Goal: Browse casually: Explore the website without a specific task or goal

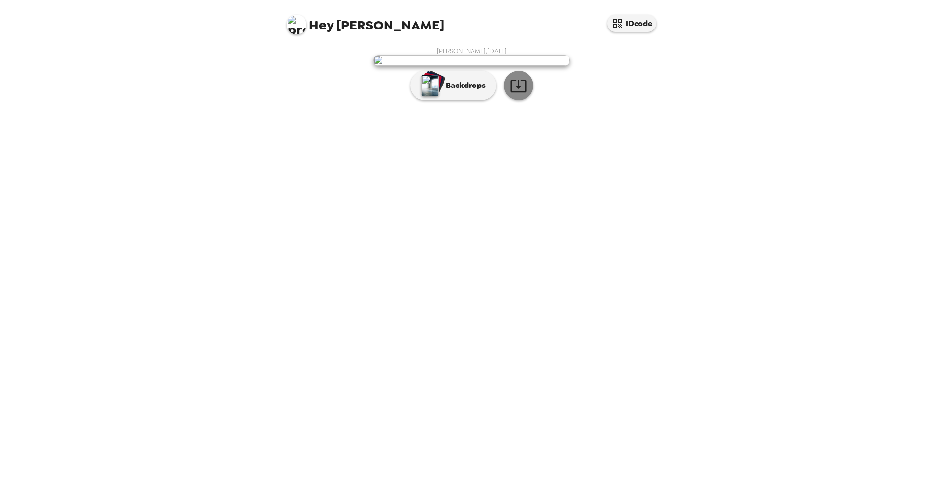
click at [509, 100] on button "button" at bounding box center [518, 85] width 29 height 29
click at [445, 100] on button "Backdrops" at bounding box center [453, 85] width 86 height 29
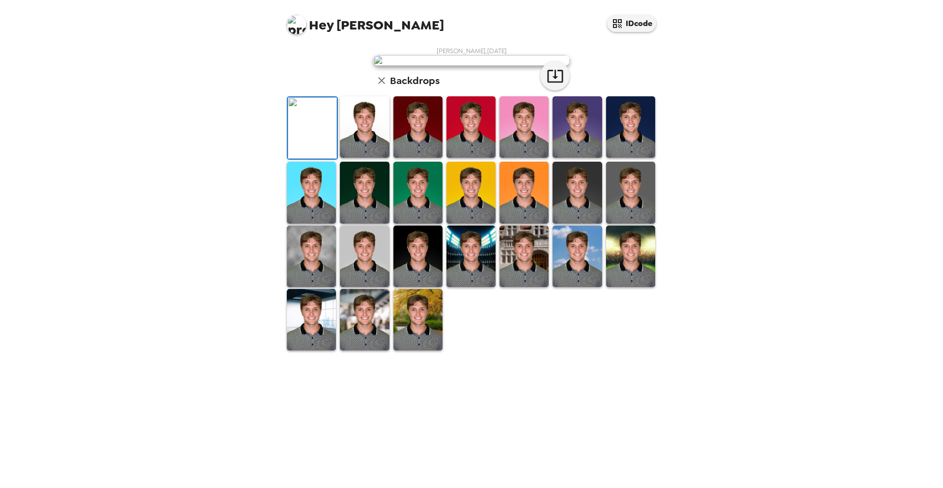
click at [375, 158] on img at bounding box center [364, 126] width 49 height 61
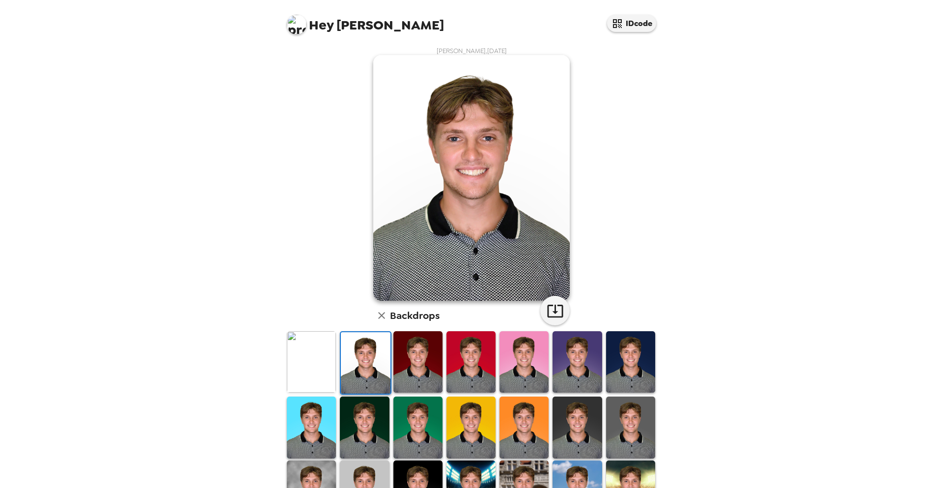
click at [391, 354] on div at bounding box center [417, 362] width 53 height 65
click at [409, 357] on img at bounding box center [417, 361] width 49 height 61
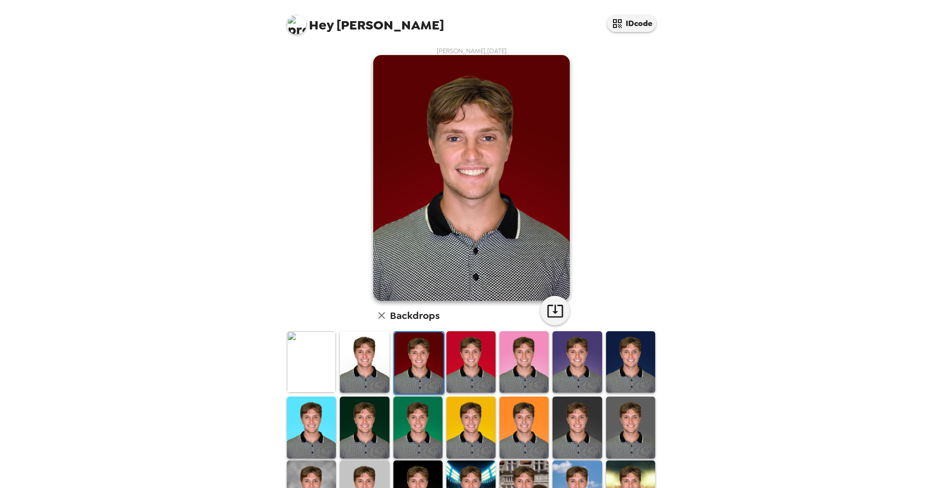
click at [446, 355] on img at bounding box center [470, 361] width 49 height 61
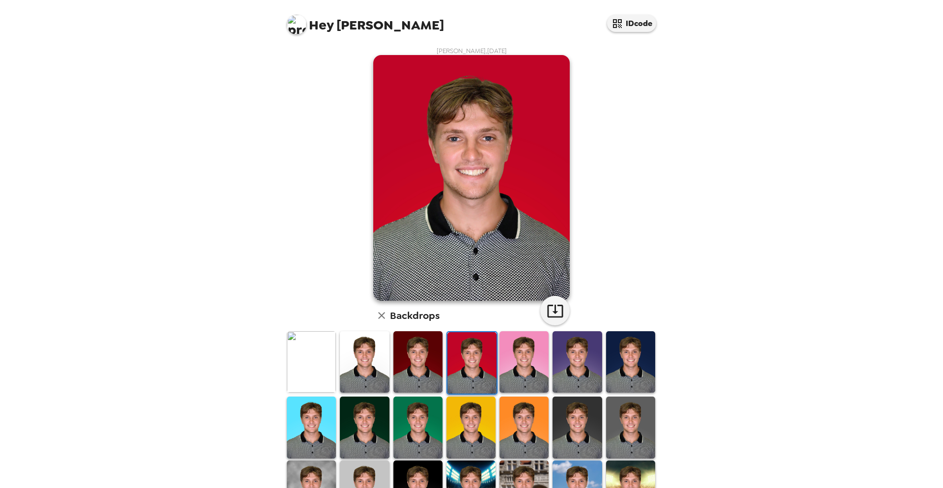
click at [500, 354] on img at bounding box center [524, 361] width 49 height 61
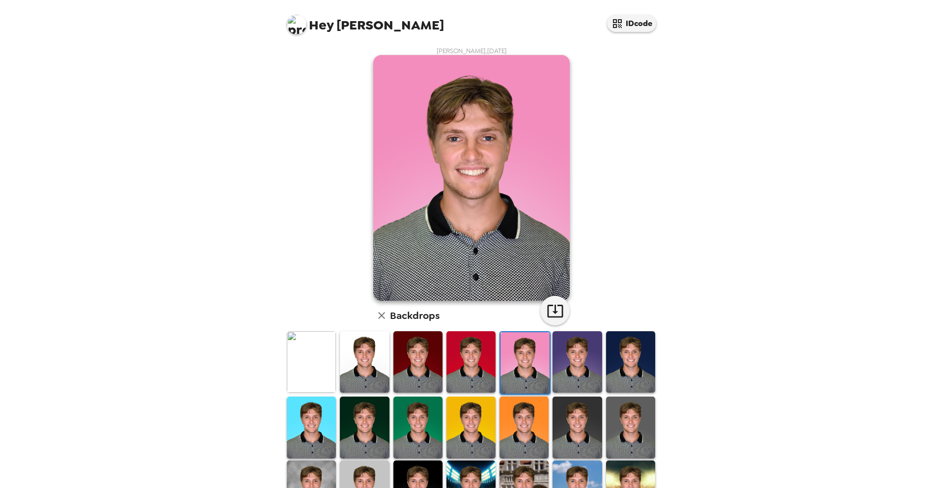
click at [378, 357] on img at bounding box center [364, 361] width 49 height 61
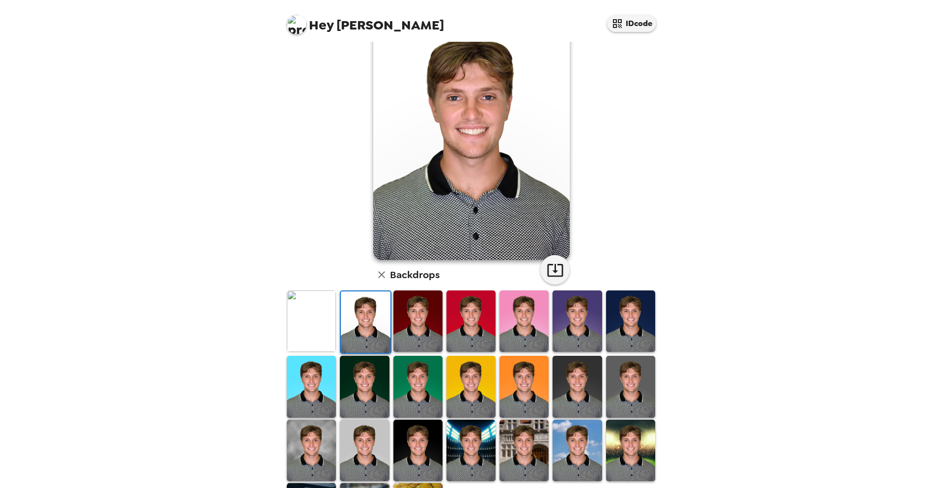
scroll to position [38, 0]
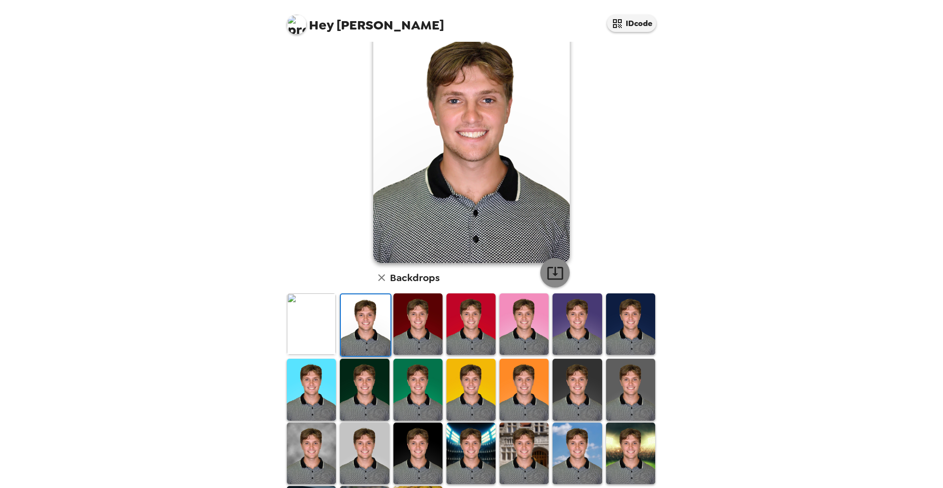
click at [553, 274] on icon "button" at bounding box center [555, 273] width 16 height 13
click at [472, 322] on img at bounding box center [470, 323] width 49 height 61
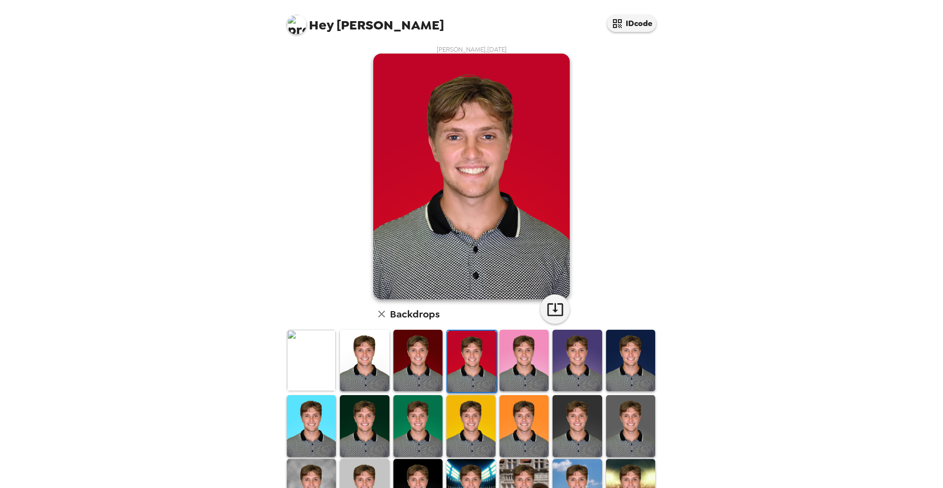
scroll to position [2, 0]
click at [549, 301] on icon "button" at bounding box center [555, 308] width 17 height 17
click at [582, 360] on img at bounding box center [577, 359] width 49 height 61
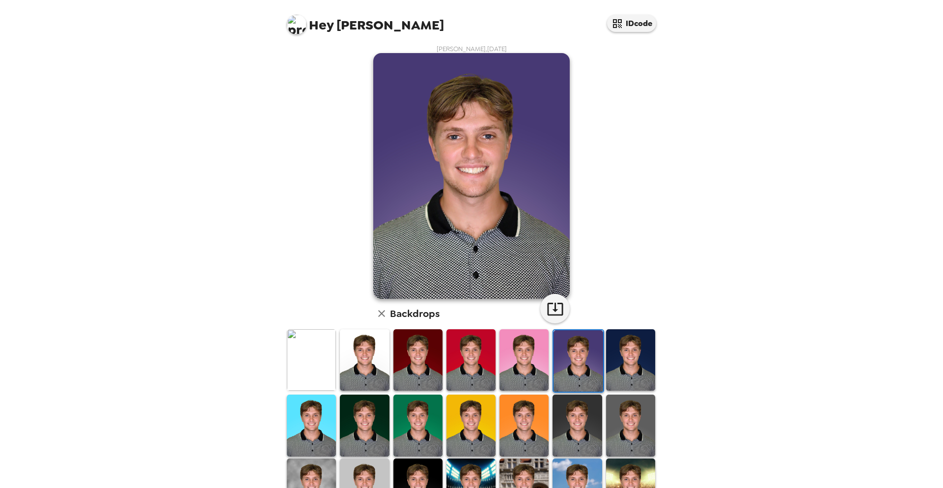
click at [616, 354] on img at bounding box center [630, 359] width 49 height 61
